Goal: Task Accomplishment & Management: Manage account settings

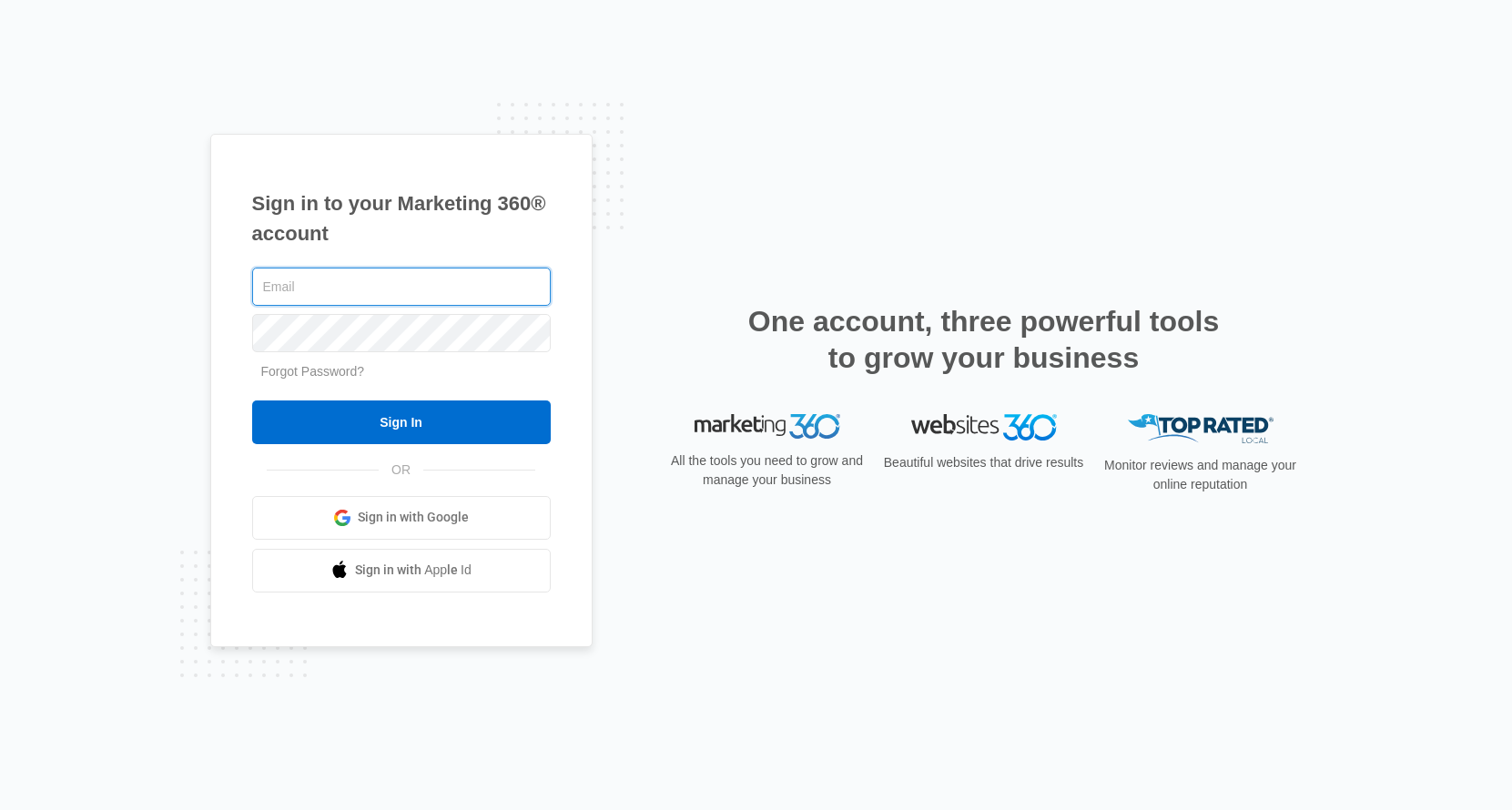
type input "[EMAIL_ADDRESS][DOMAIN_NAME]"
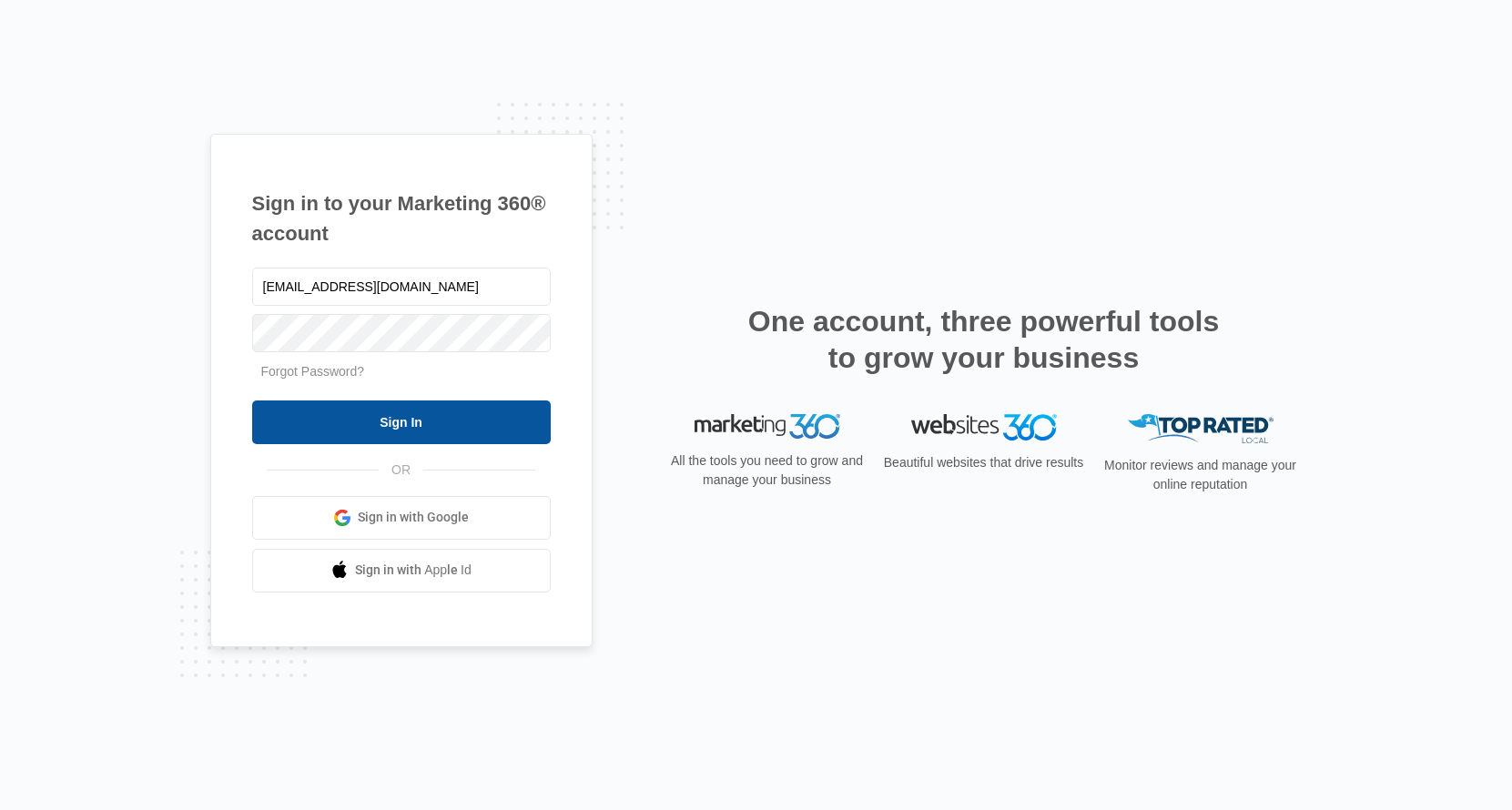
click at [449, 416] on input "Sign In" at bounding box center [401, 422] width 298 height 43
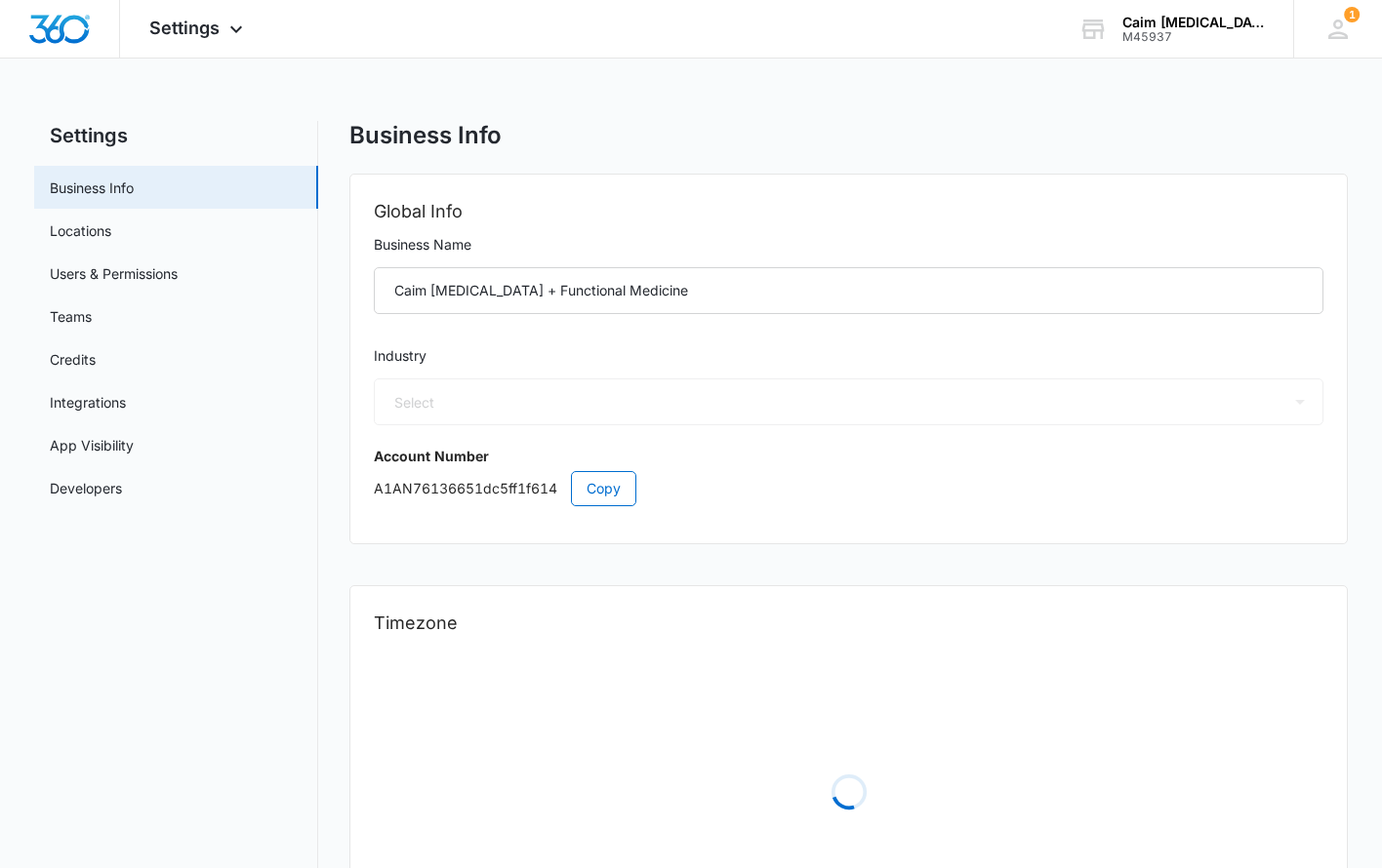
select select "16"
select select "US"
select select "America/[GEOGRAPHIC_DATA]"
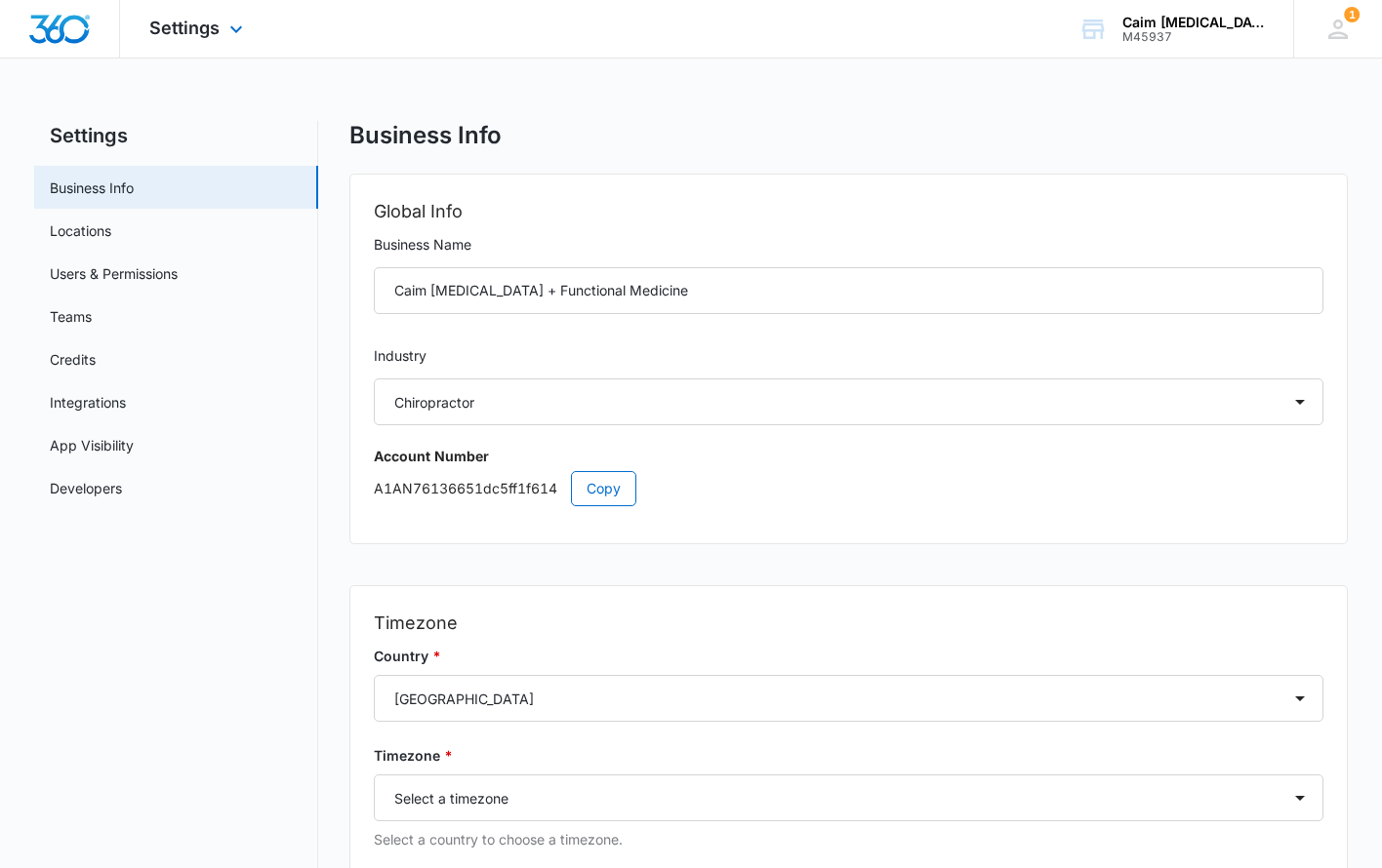
click at [52, 40] on img "Dashboard" at bounding box center [59, 30] width 62 height 30
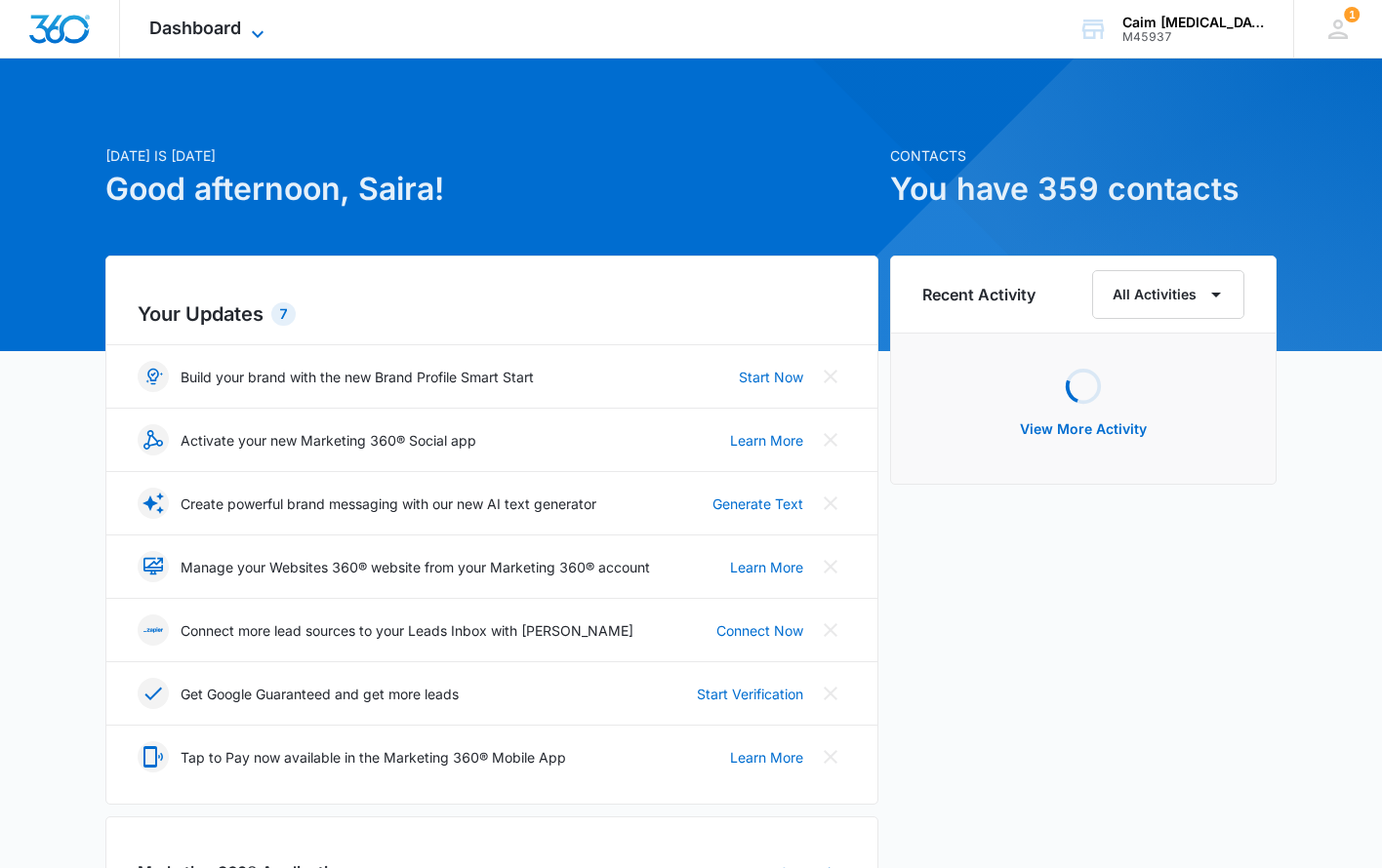
click at [260, 31] on icon at bounding box center [257, 35] width 24 height 24
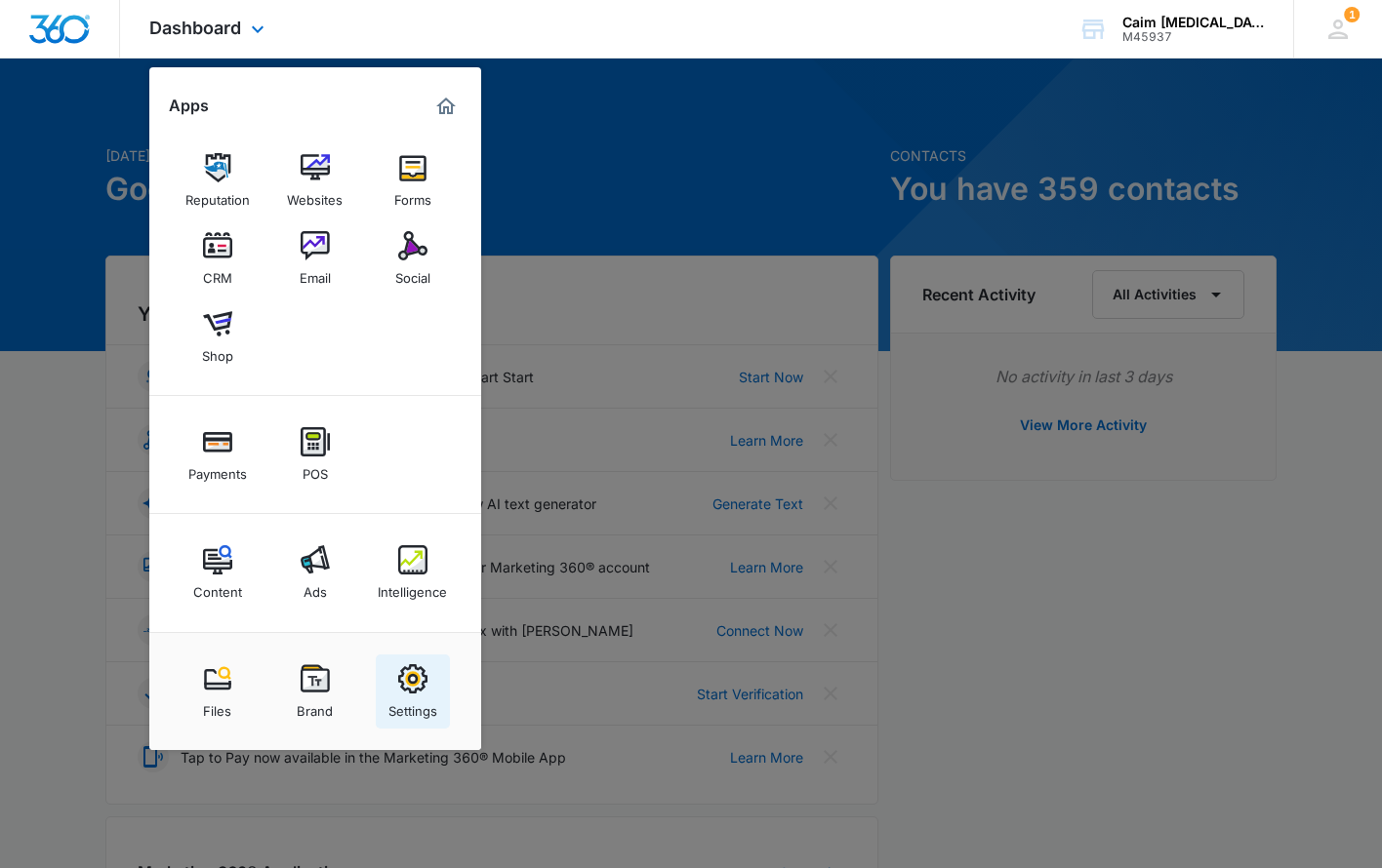
click at [427, 693] on div "Settings" at bounding box center [412, 706] width 48 height 26
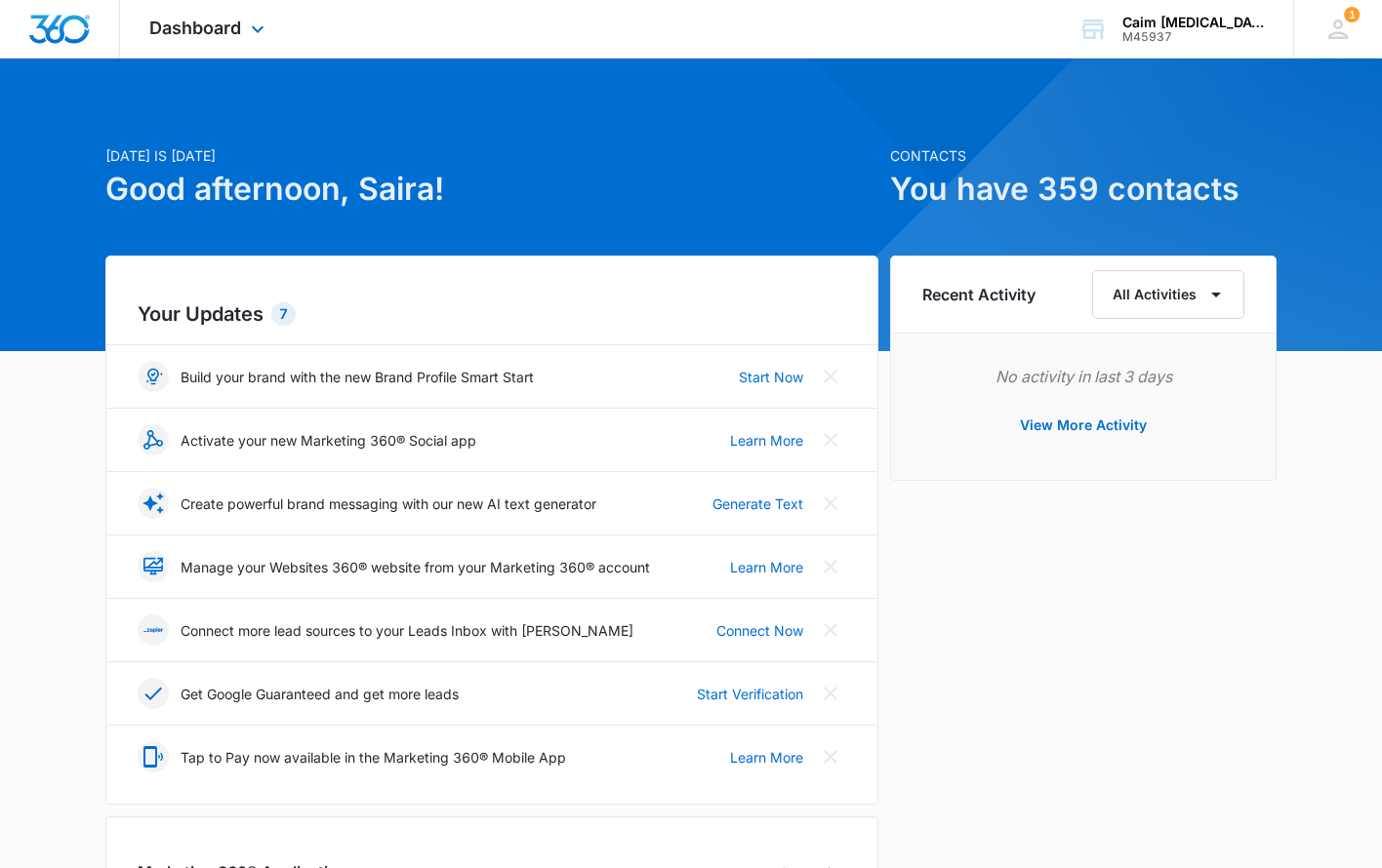
select select "16"
select select "US"
select select "America/Denver"
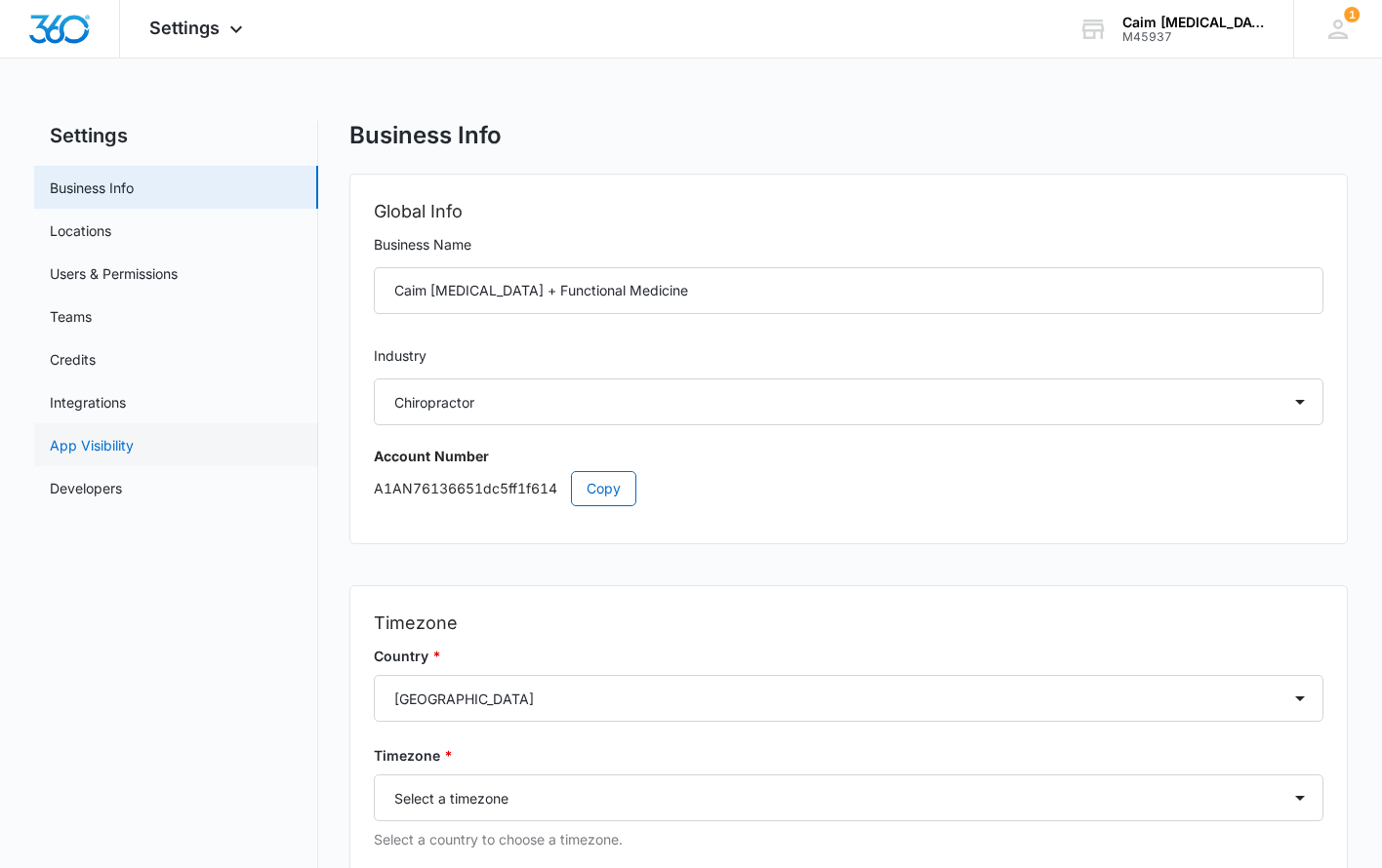
click at [115, 437] on link "App Visibility" at bounding box center [91, 445] width 84 height 21
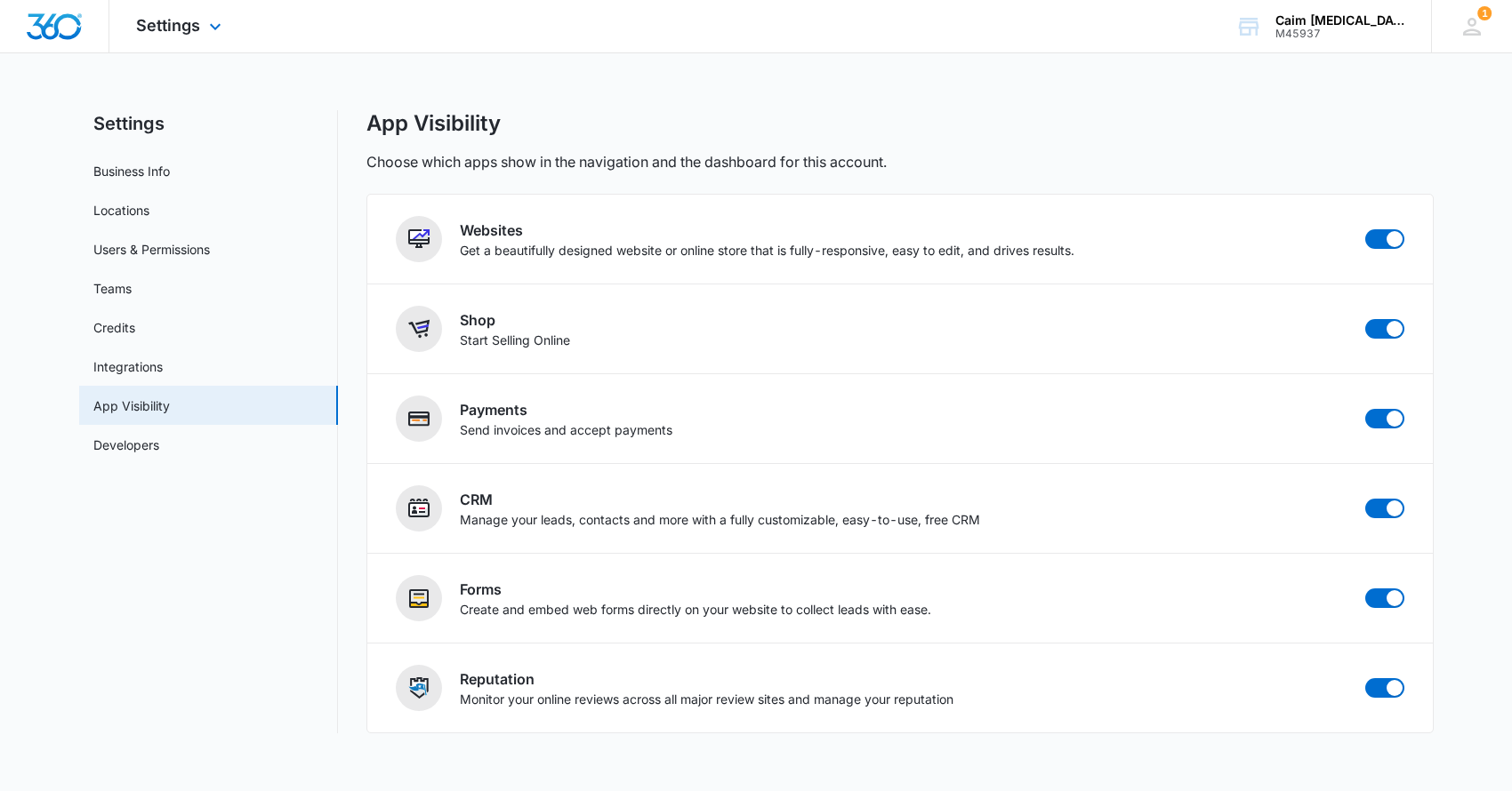
click at [60, 19] on img "Dashboard" at bounding box center [54, 27] width 57 height 27
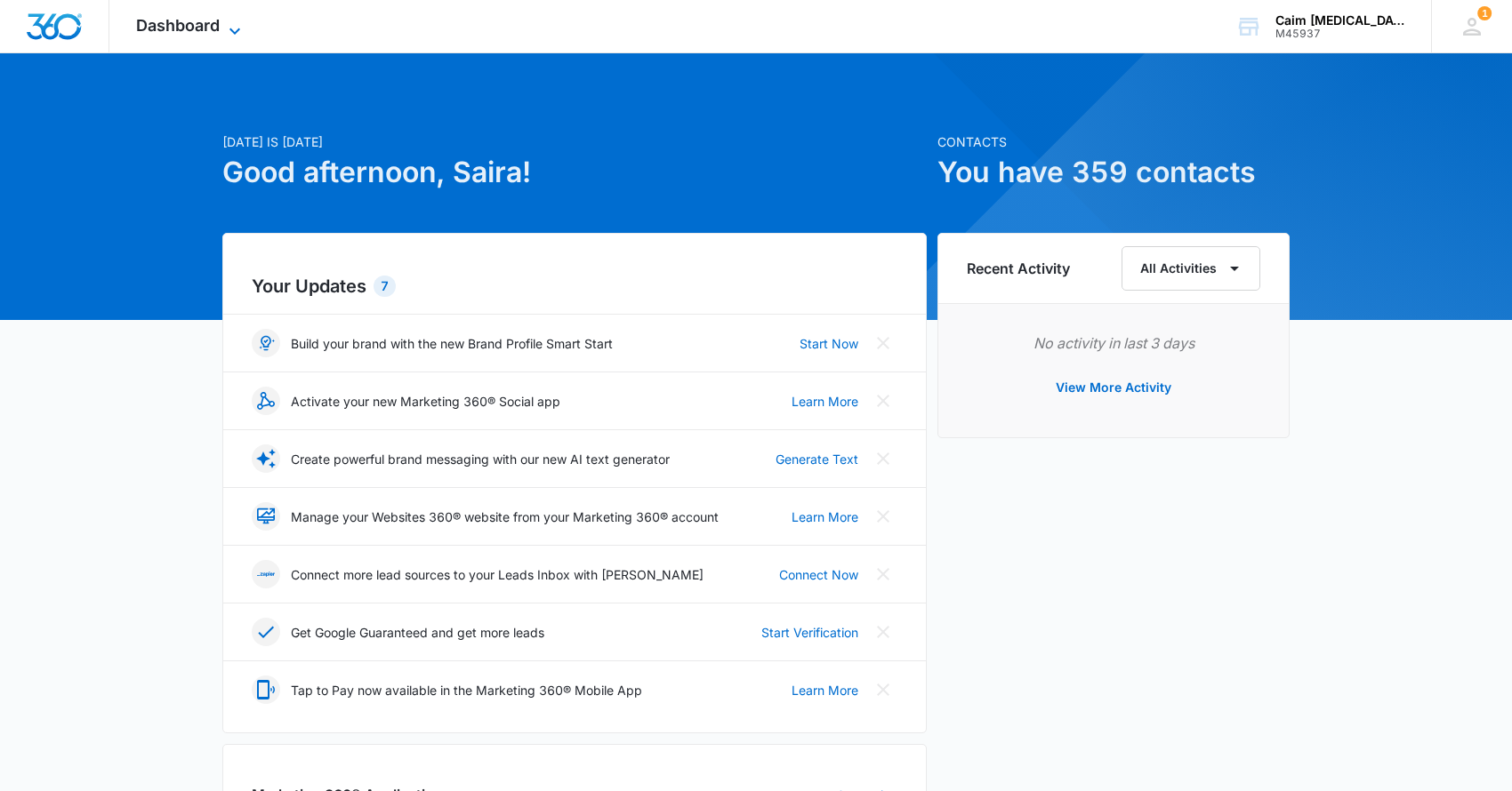
click at [236, 32] on icon at bounding box center [235, 31] width 22 height 22
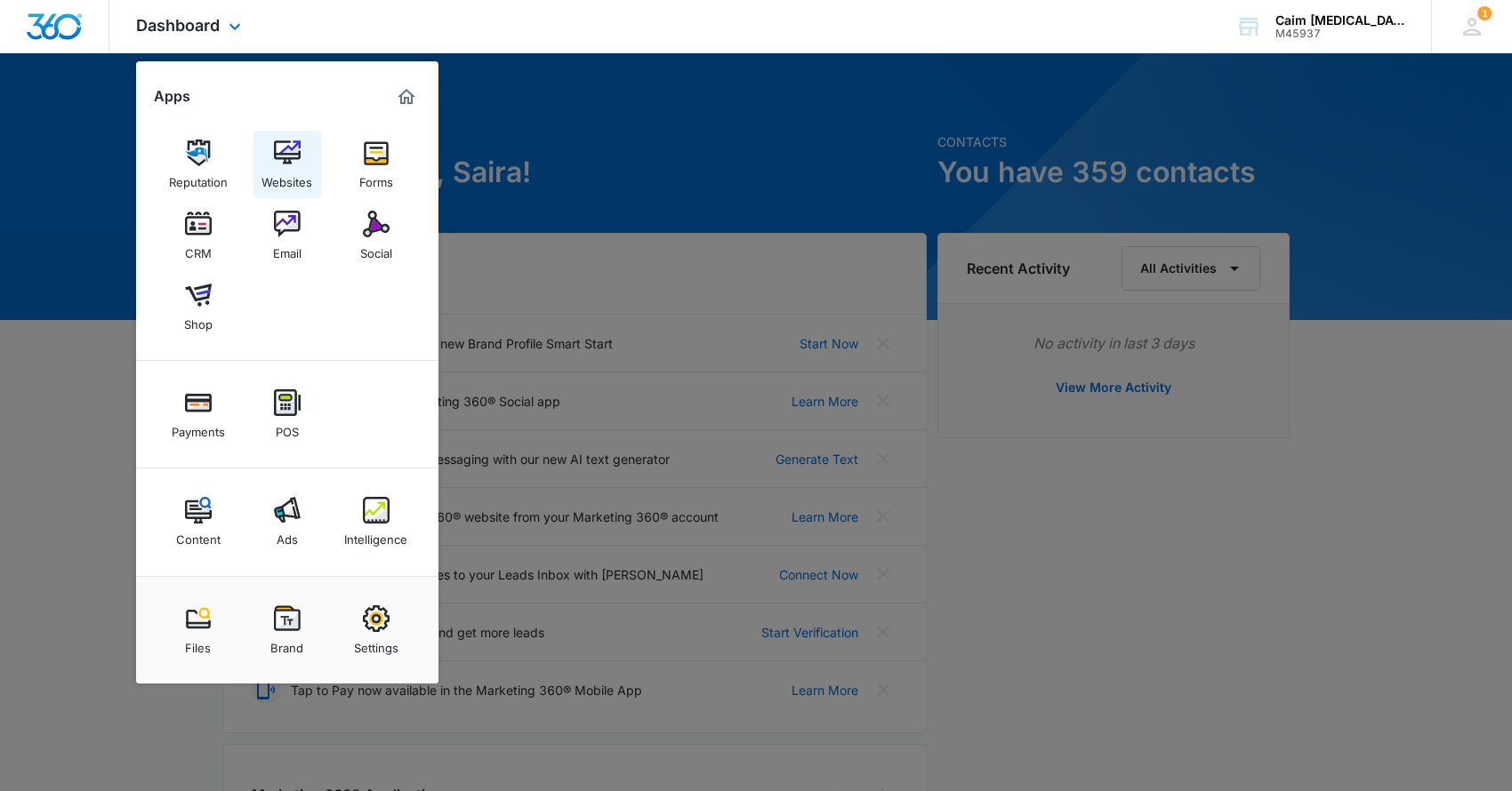
click at [288, 143] on img at bounding box center [288, 153] width 27 height 27
